Goal: Check status: Check status

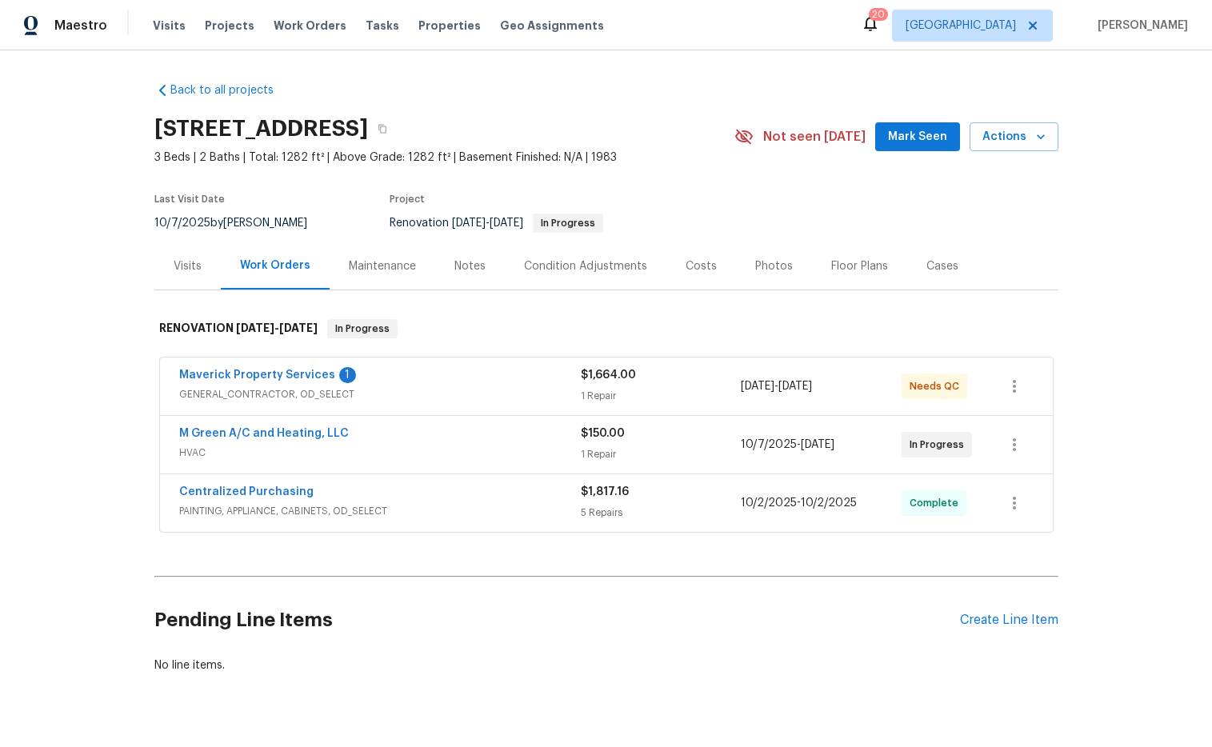
click at [681, 436] on div "$150.00" at bounding box center [661, 434] width 161 height 16
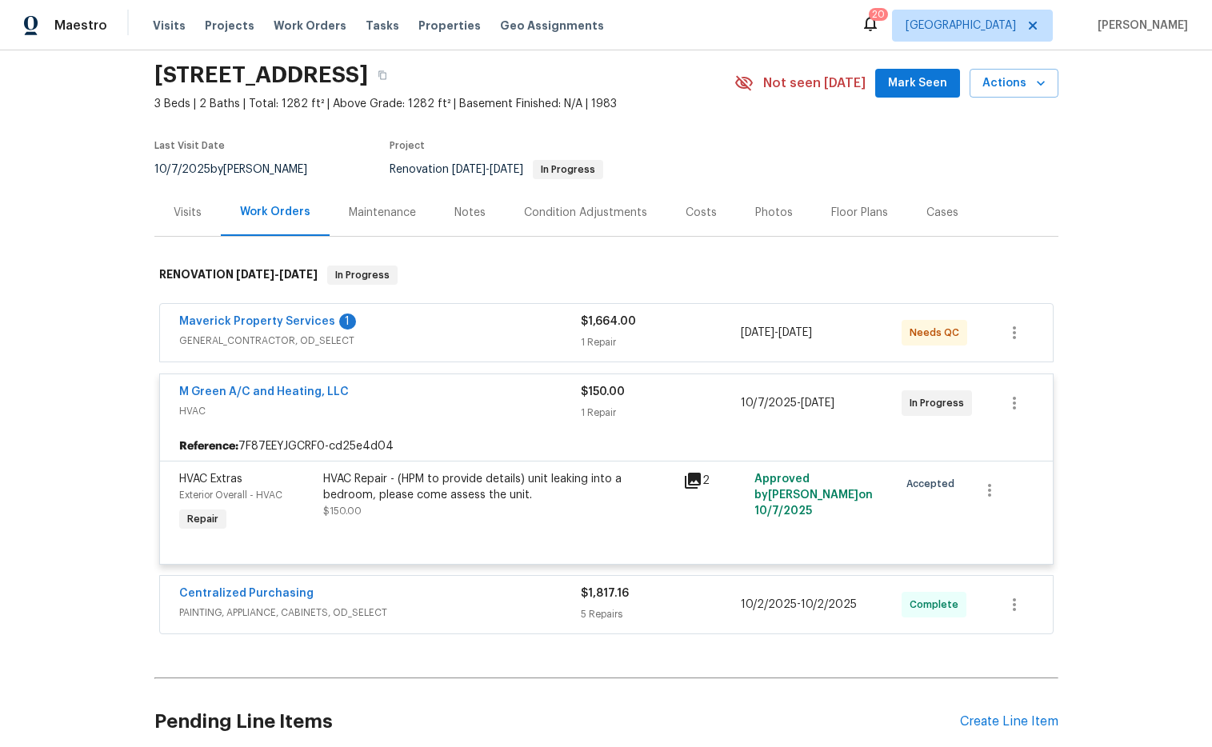
scroll to position [70, 0]
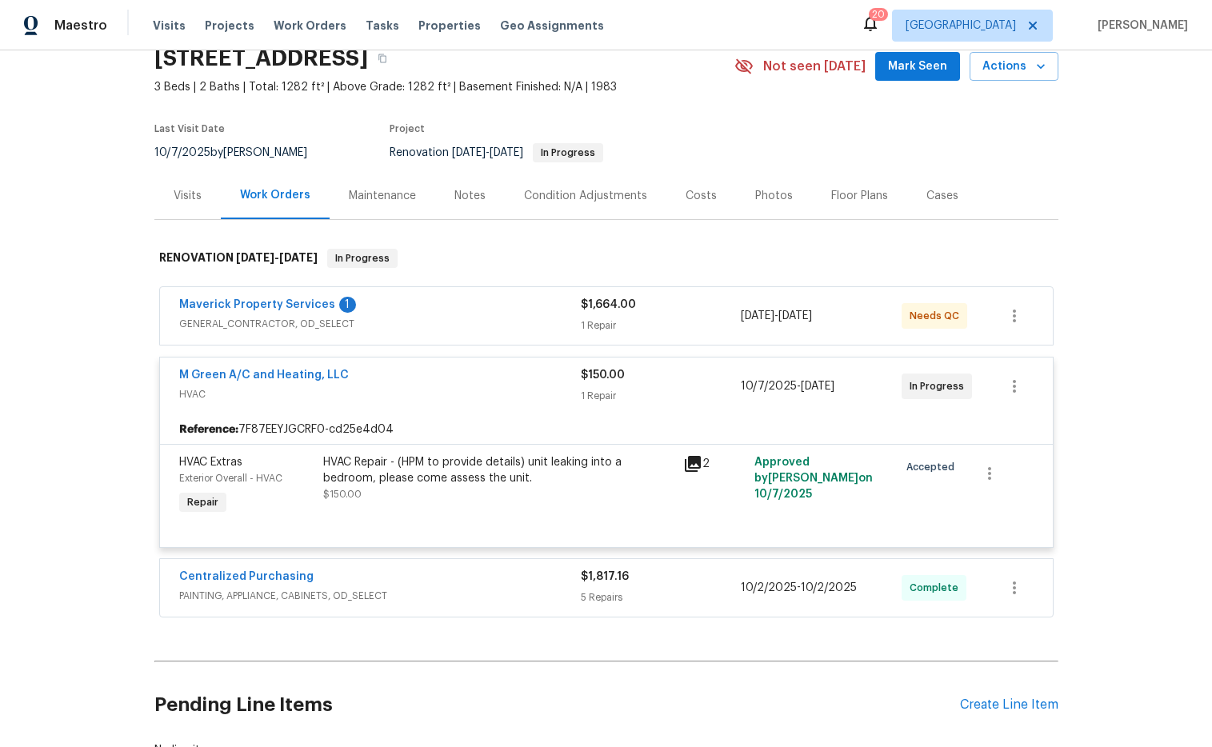
click at [405, 458] on div "HVAC Repair - (HPM to provide details) unit leaking into a bedroom, please come…" at bounding box center [498, 470] width 350 height 32
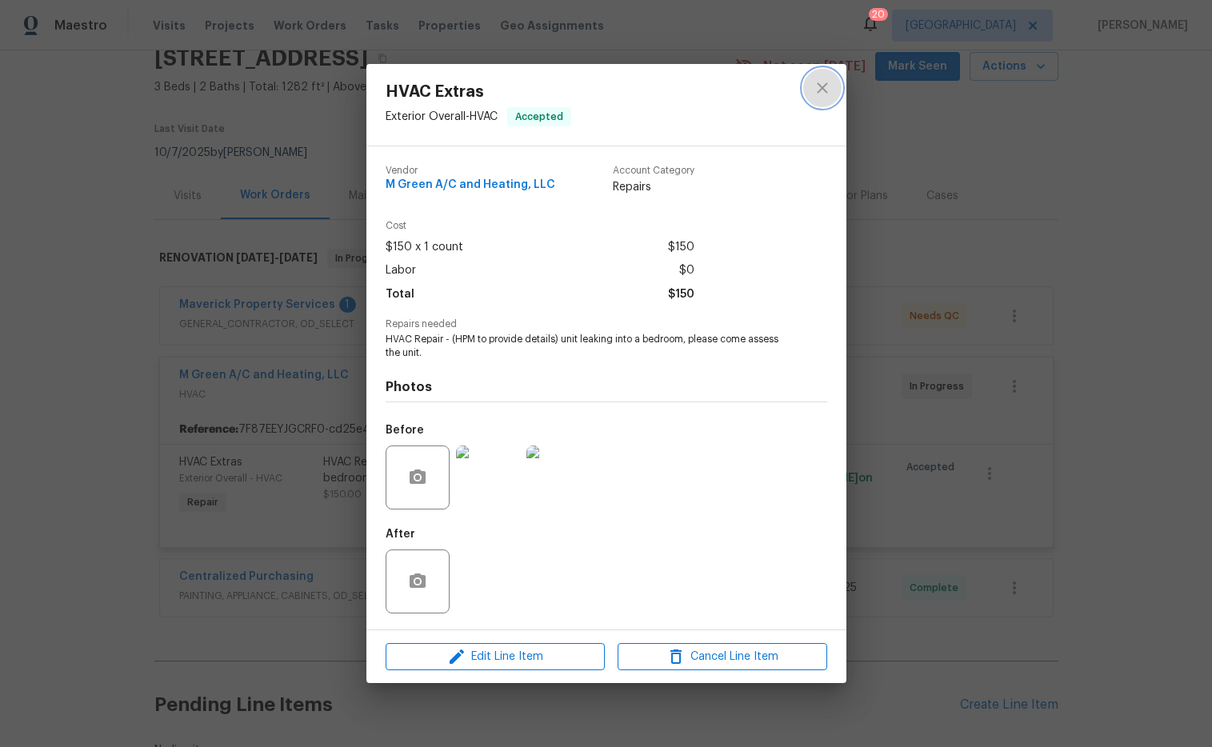
click at [822, 87] on icon "close" at bounding box center [822, 87] width 10 height 10
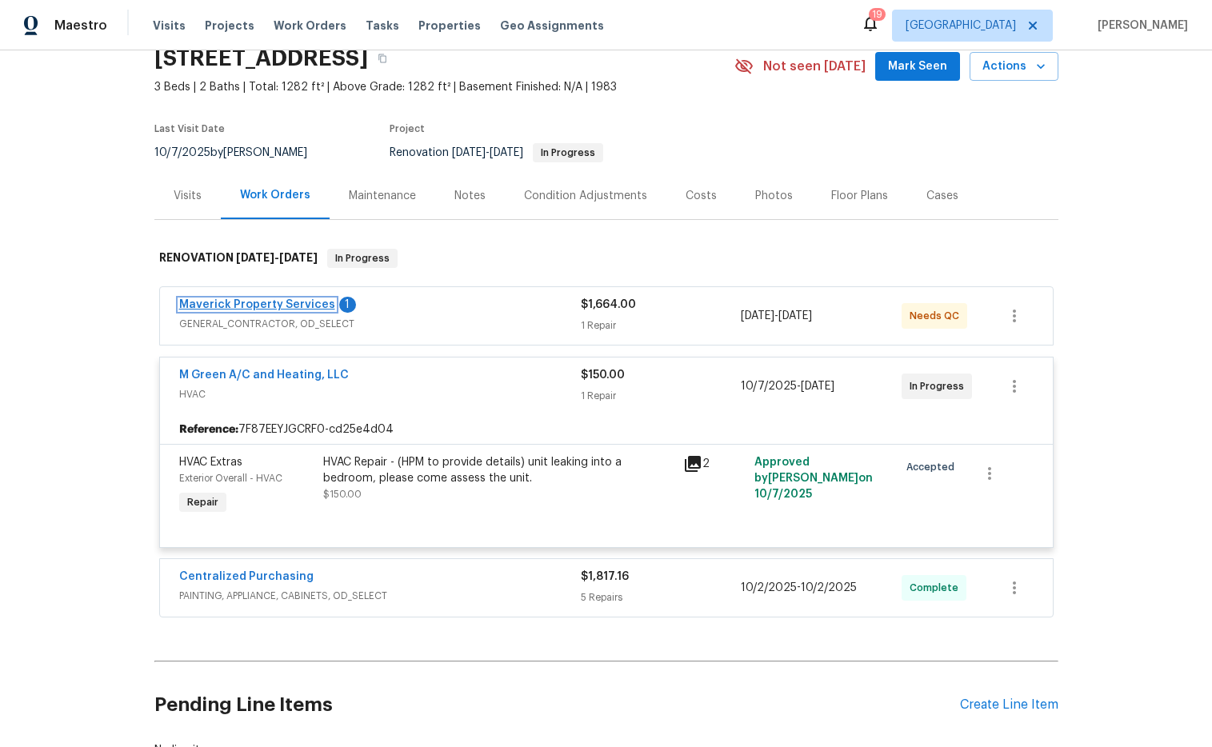
click at [283, 307] on link "Maverick Property Services" at bounding box center [257, 304] width 156 height 11
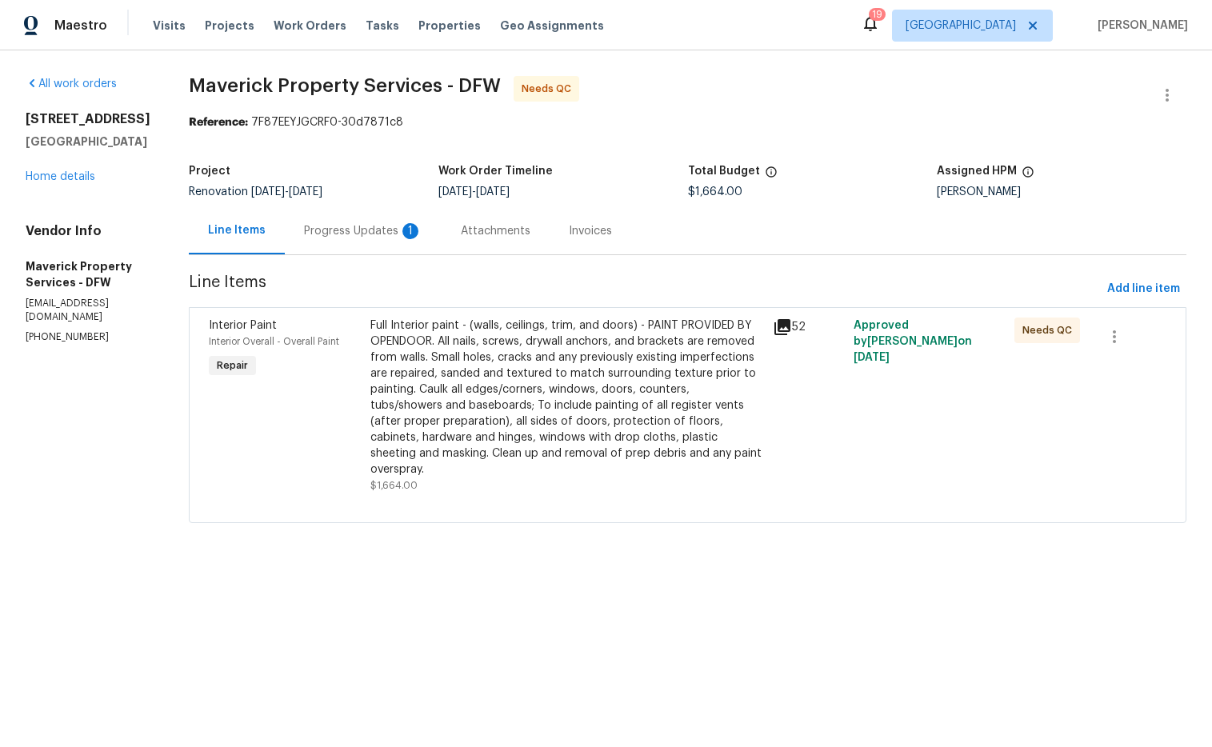
click at [418, 235] on div "1" at bounding box center [410, 231] width 16 height 16
